Goal: Task Accomplishment & Management: Use online tool/utility

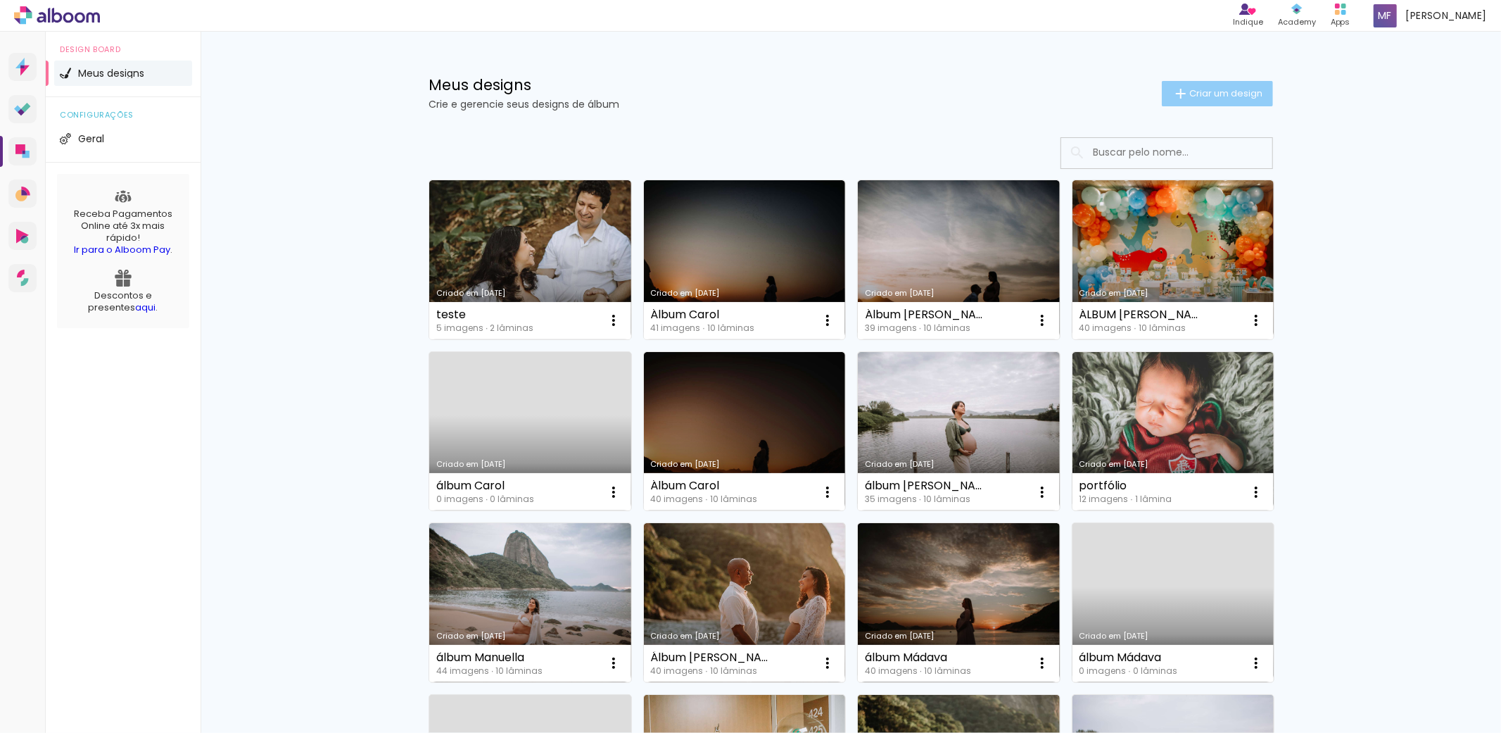
click at [1225, 90] on span "Criar um design" at bounding box center [1225, 93] width 73 height 9
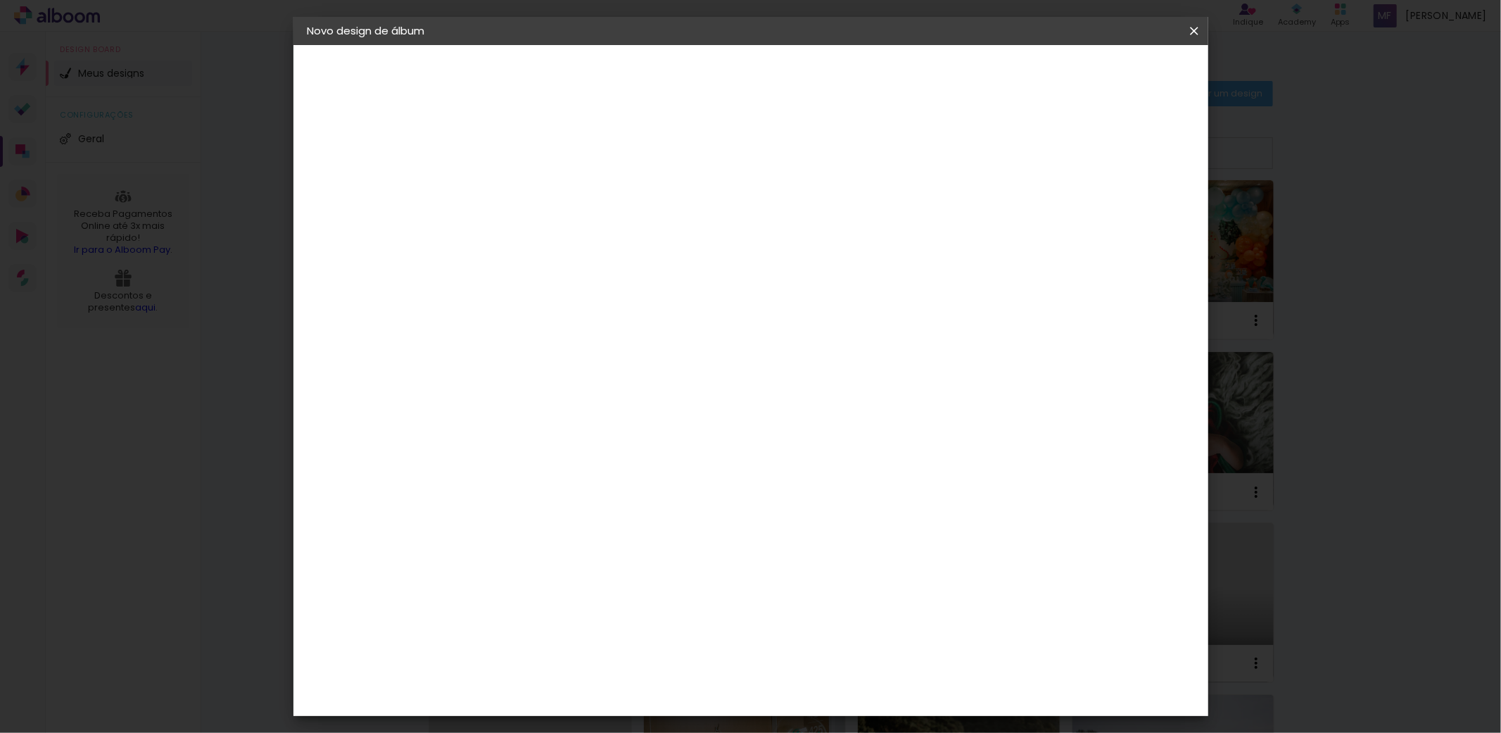
click at [538, 191] on input at bounding box center [538, 189] width 0 height 22
type input "["
type input "álbum portfólio"
type paper-input "álbum portfólio"
click at [0, 0] on slot "Avançar" at bounding box center [0, 0] width 0 height 0
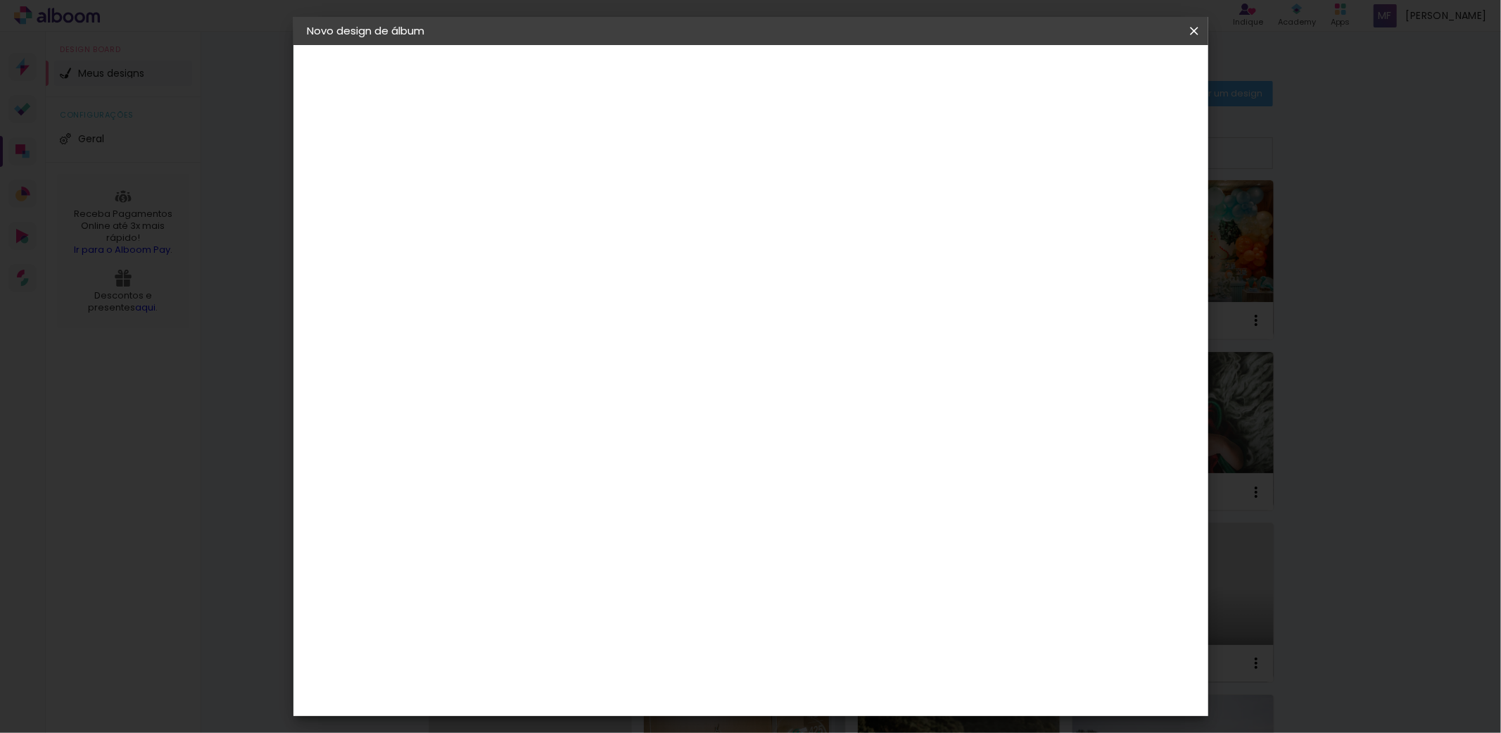
click at [645, 269] on input at bounding box center [574, 268] width 142 height 18
type input "lumi"
type paper-input "lumi"
click at [621, 303] on paper-item "Lumière Imagem" at bounding box center [560, 321] width 124 height 37
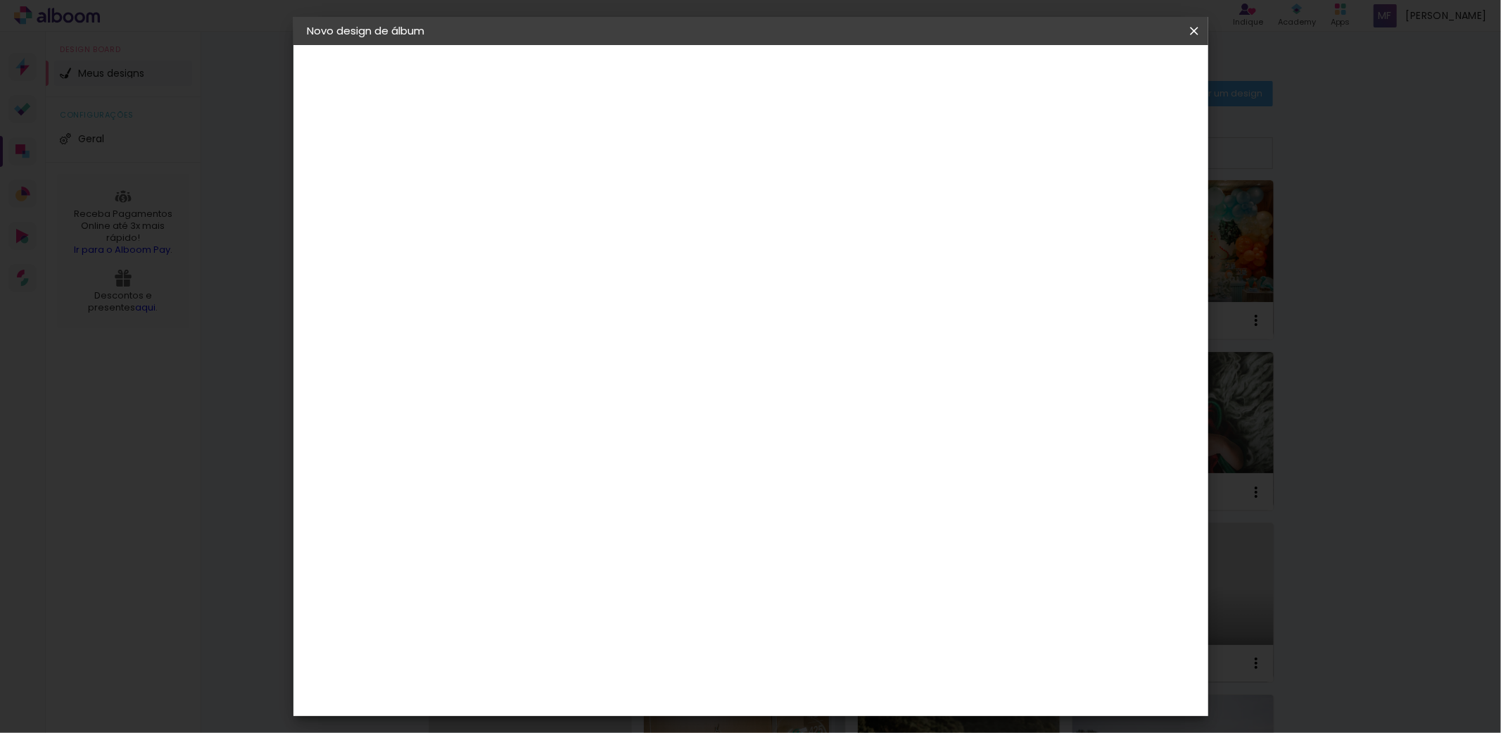
click at [574, 312] on div "Lumière Imagem" at bounding box center [551, 321] width 46 height 23
click at [574, 322] on div "Lumière Imagem" at bounding box center [551, 321] width 46 height 23
click at [574, 317] on div "Lumière Imagem" at bounding box center [551, 321] width 46 height 23
click at [763, 63] on paper-button "Avançar" at bounding box center [728, 75] width 69 height 24
click at [614, 228] on paper-input-container "Linha" at bounding box center [574, 246] width 82 height 36
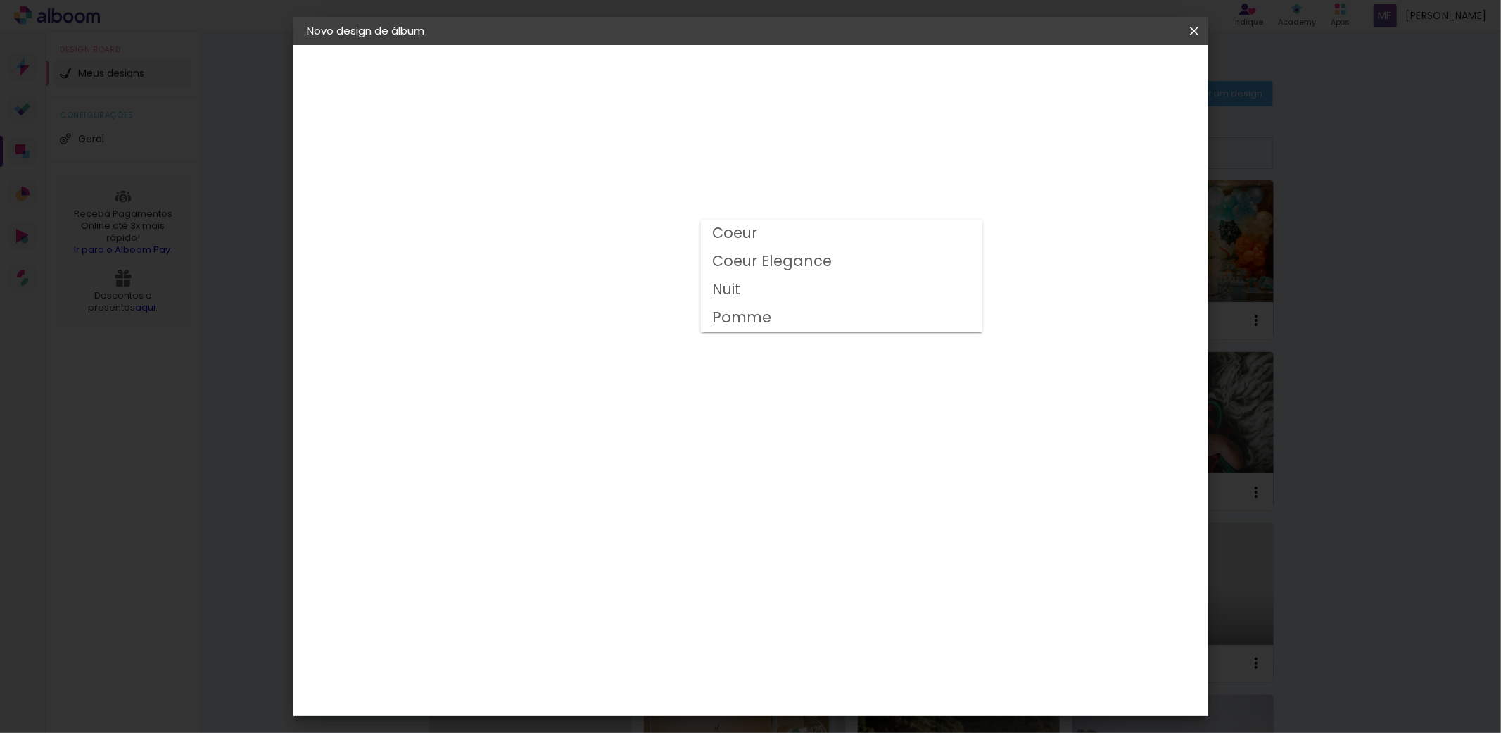
click at [750, 286] on paper-item "Nuit" at bounding box center [842, 290] width 282 height 28
type input "Nuit"
click at [633, 598] on span "15 × 15" at bounding box center [599, 616] width 65 height 37
click at [0, 0] on slot "Avançar" at bounding box center [0, 0] width 0 height 0
click at [1104, 73] on span "Iniciar design" at bounding box center [1071, 75] width 64 height 10
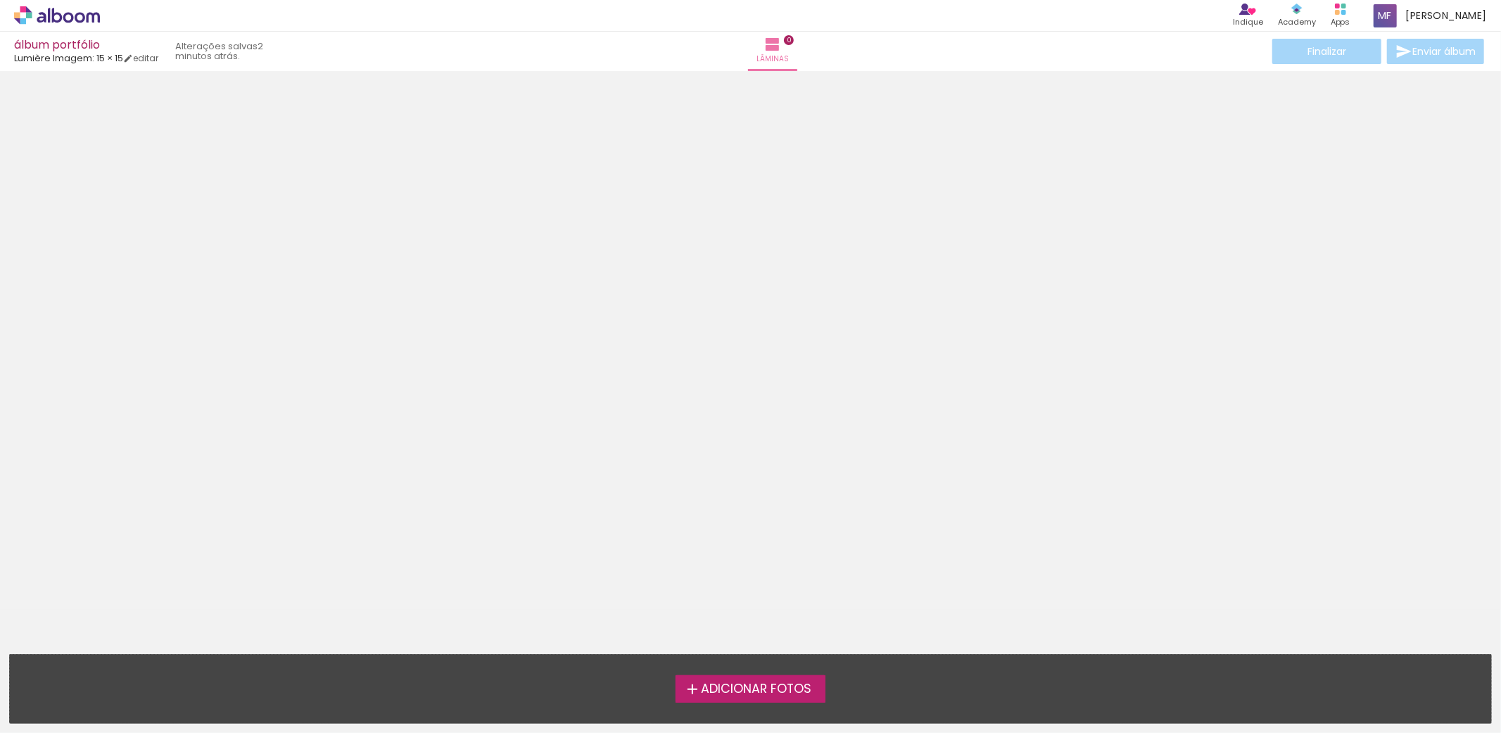
click at [1011, 467] on div at bounding box center [750, 328] width 1501 height 505
click at [783, 683] on span "Adicionar Fotos" at bounding box center [756, 689] width 110 height 13
click at [0, 0] on input "file" at bounding box center [0, 0] width 0 height 0
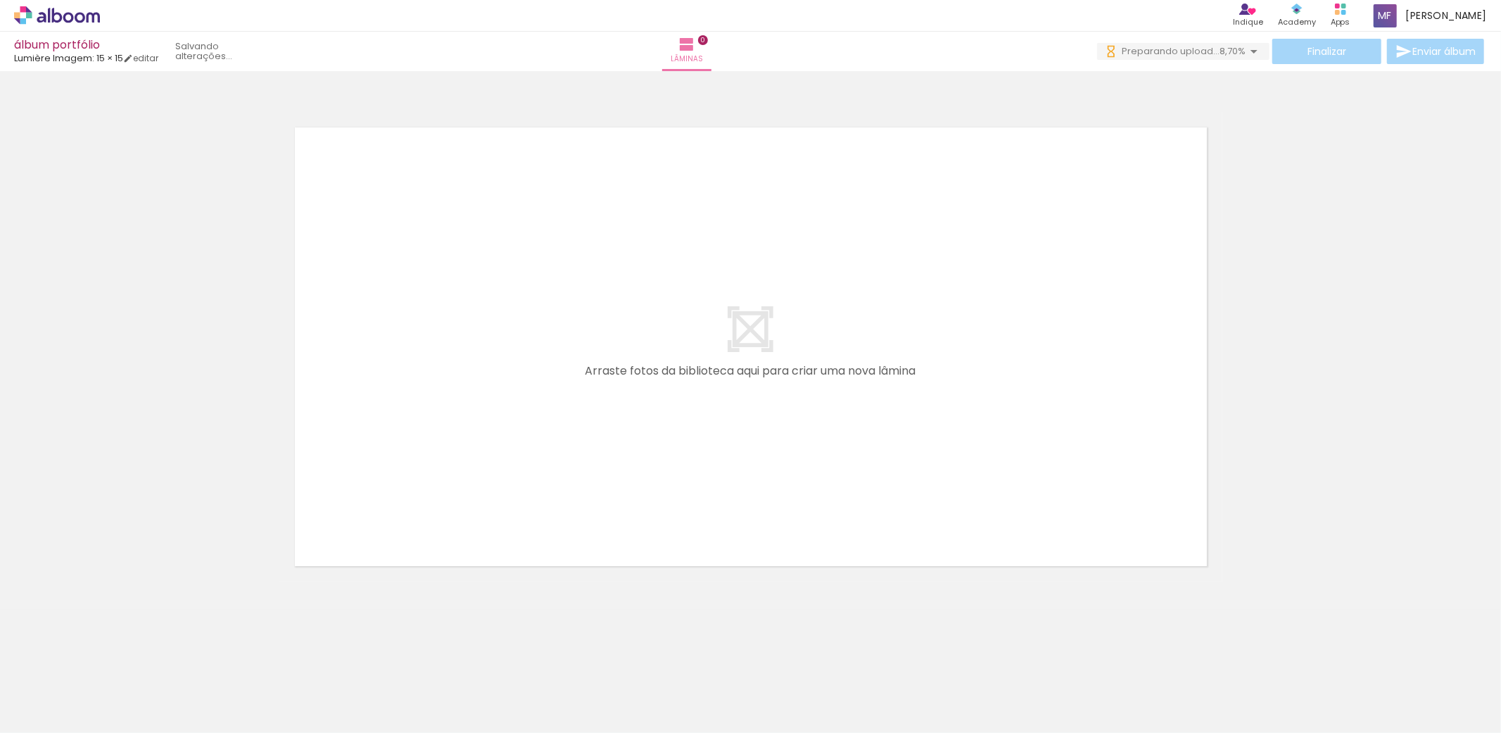
click at [1328, 160] on div at bounding box center [750, 328] width 1501 height 505
click at [1246, 50] on iron-icon at bounding box center [1254, 51] width 17 height 17
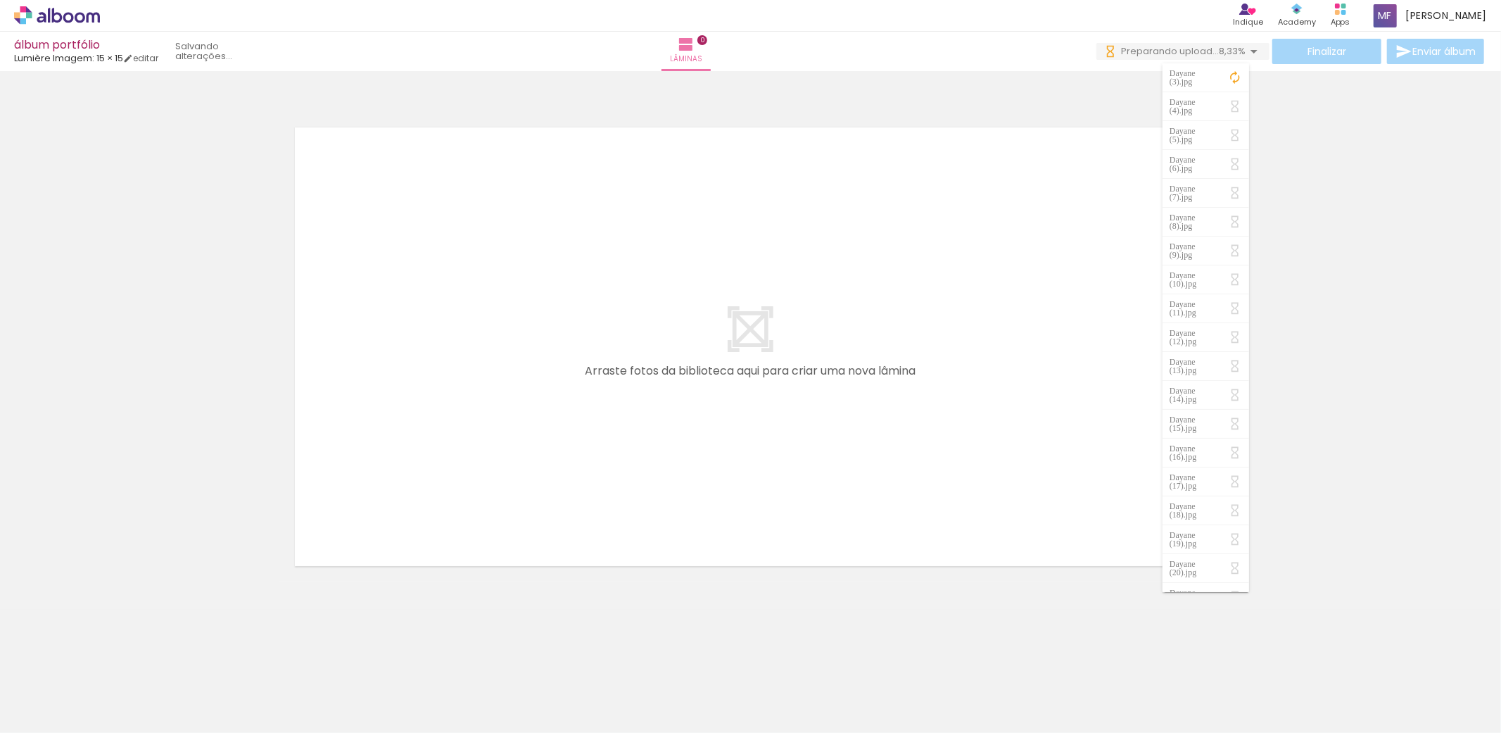
scroll to position [17, 0]
